Goal: Task Accomplishment & Management: Use online tool/utility

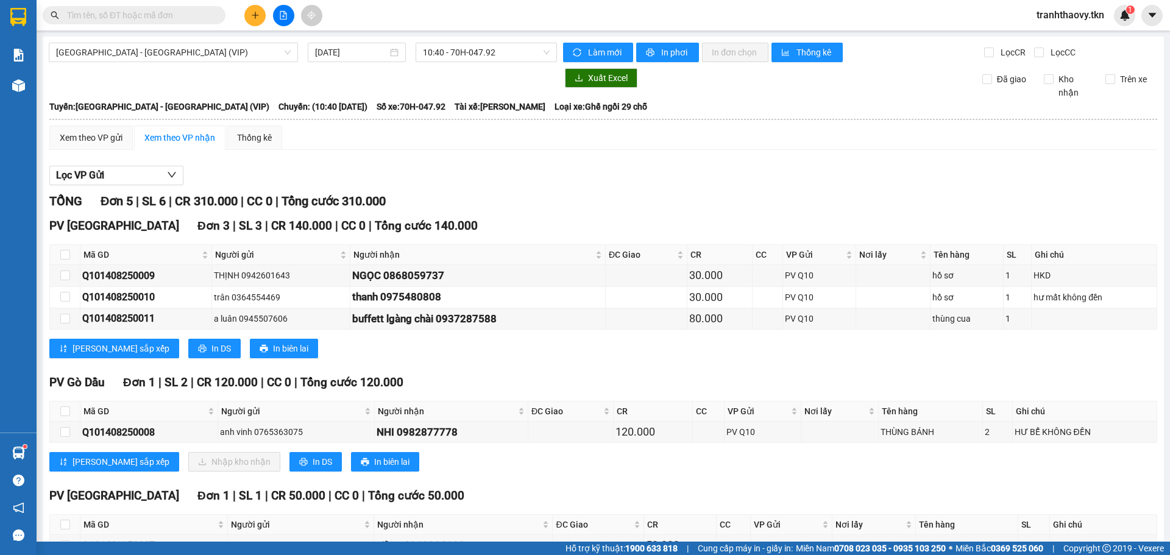
scroll to position [77, 0]
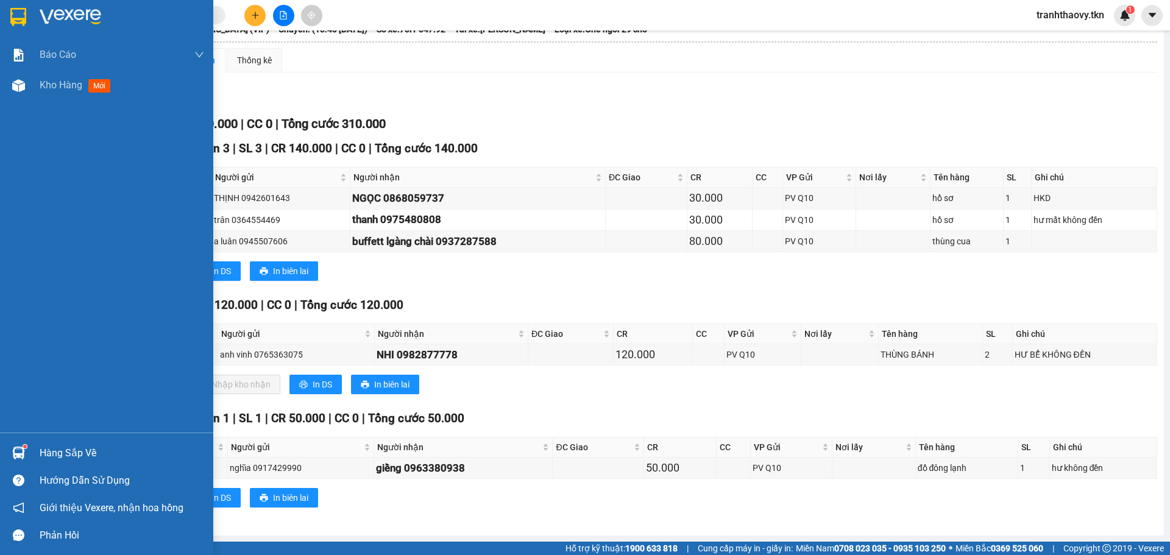
click at [27, 443] on div at bounding box center [18, 453] width 21 height 21
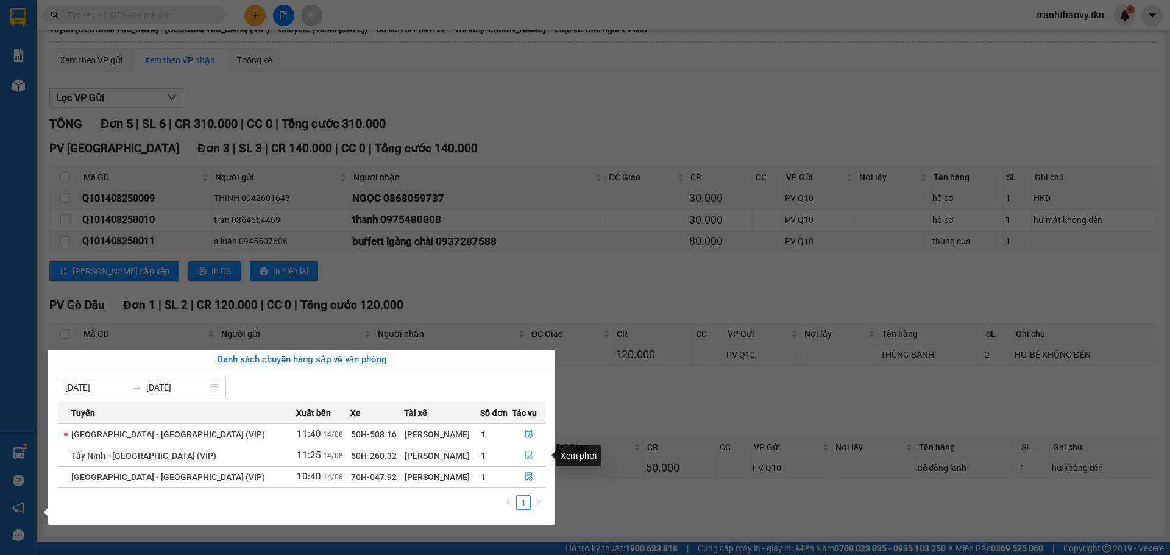
click at [525, 454] on icon "file-done" at bounding box center [528, 456] width 7 height 9
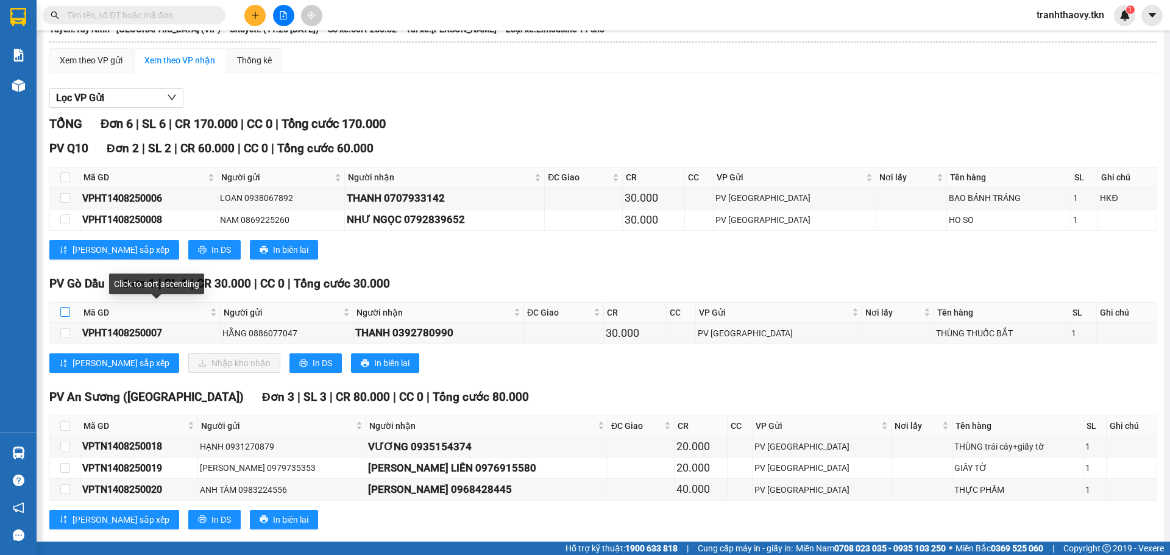
click at [63, 313] on input "checkbox" at bounding box center [65, 312] width 10 height 10
checkbox input "true"
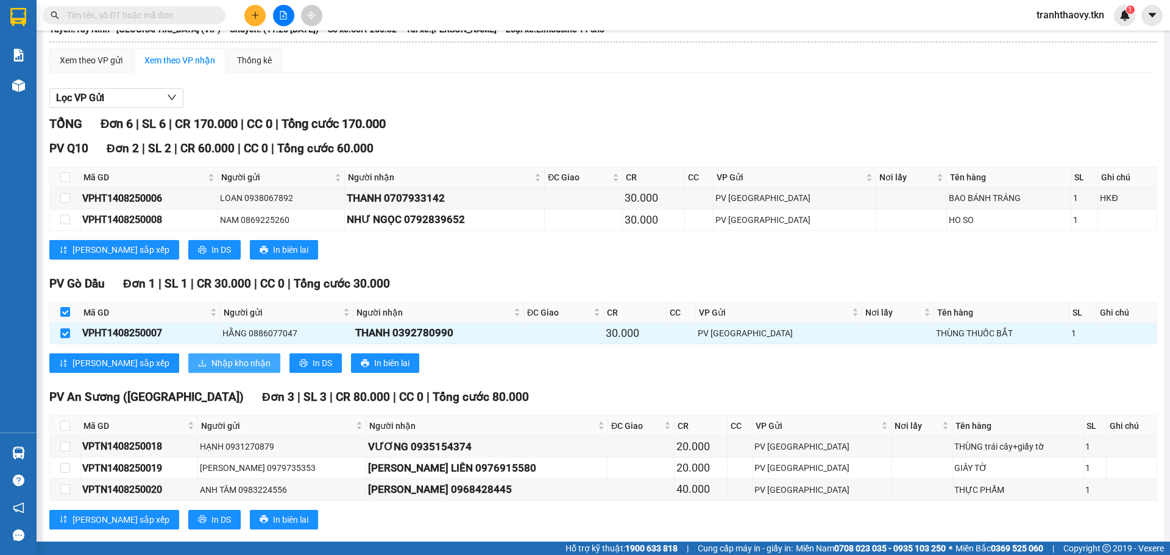
click at [213, 366] on span "Nhập kho nhận" at bounding box center [241, 363] width 59 height 13
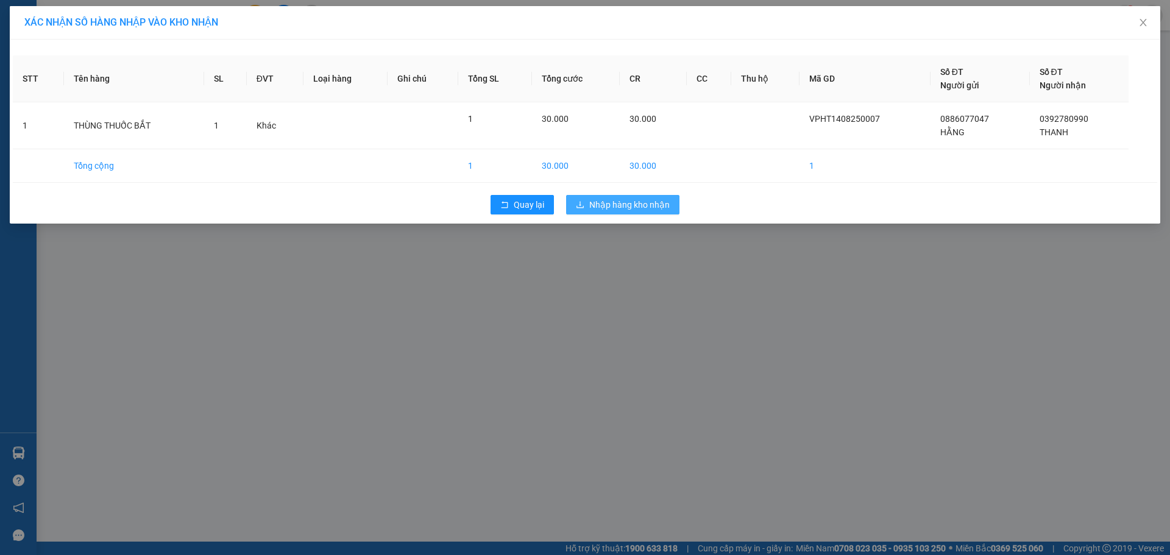
click at [617, 199] on span "Nhập hàng kho nhận" at bounding box center [629, 204] width 80 height 13
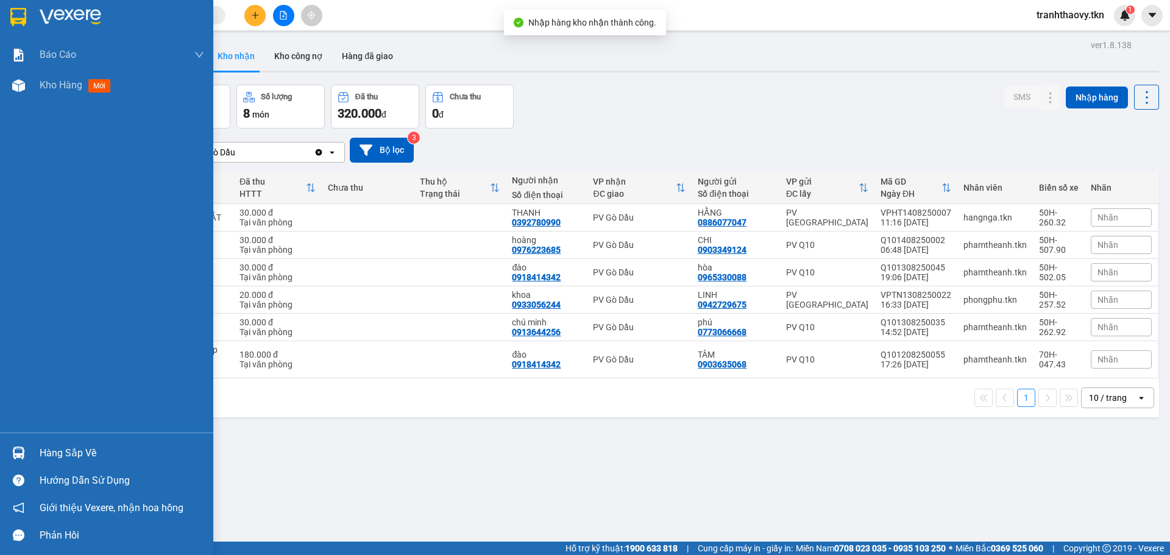
click at [38, 443] on div "Hàng sắp về" at bounding box center [106, 452] width 213 height 27
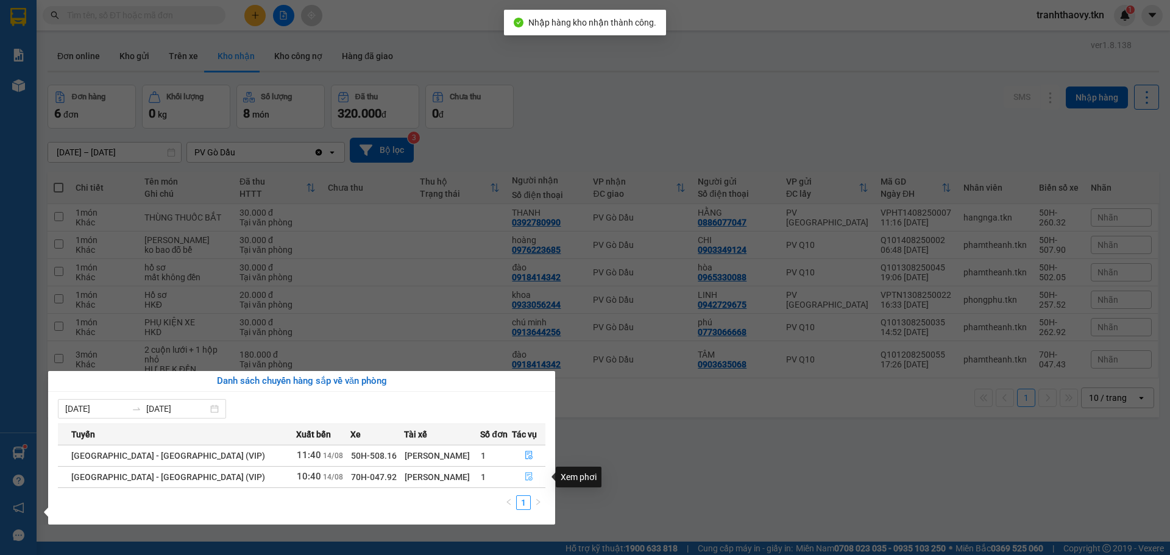
click at [525, 477] on icon "file-done" at bounding box center [529, 476] width 9 height 9
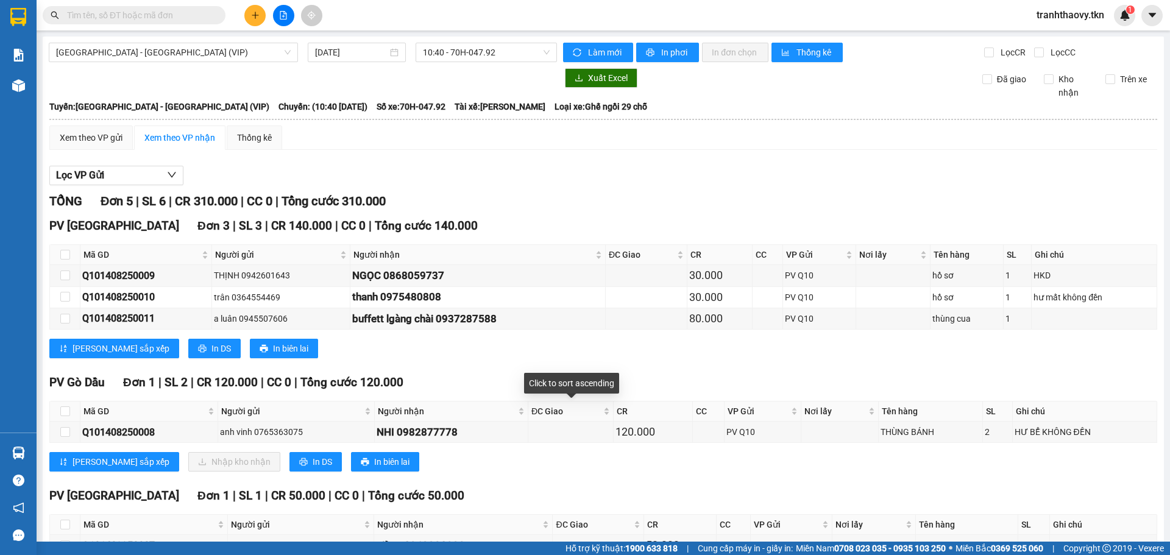
scroll to position [77, 0]
